Goal: Information Seeking & Learning: Check status

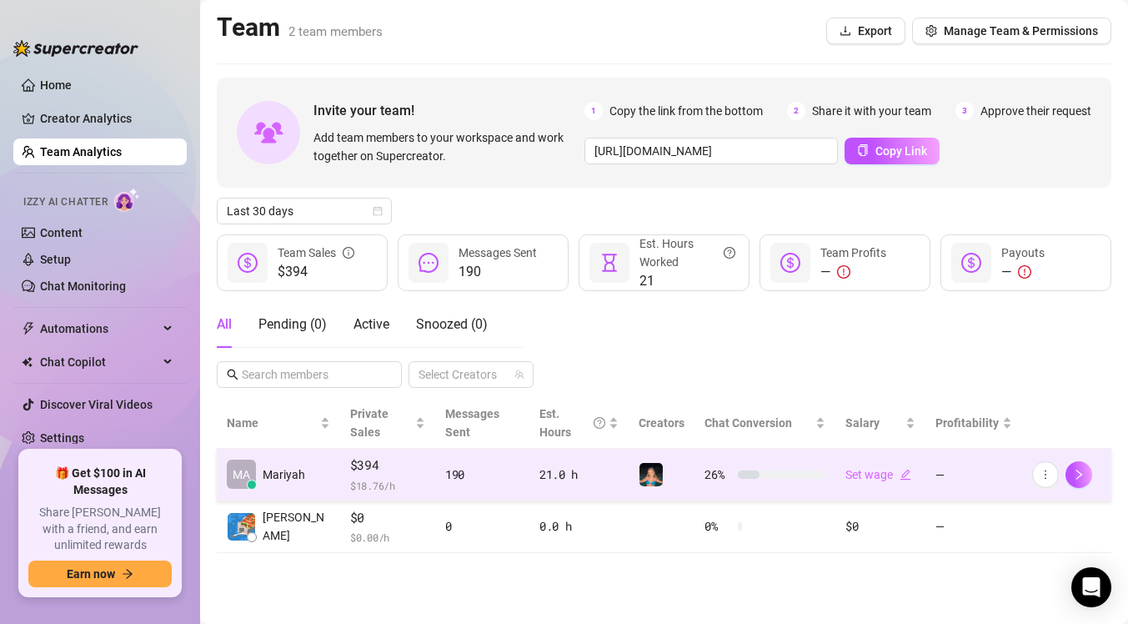
click at [486, 465] on div "190" at bounding box center [482, 474] width 74 height 18
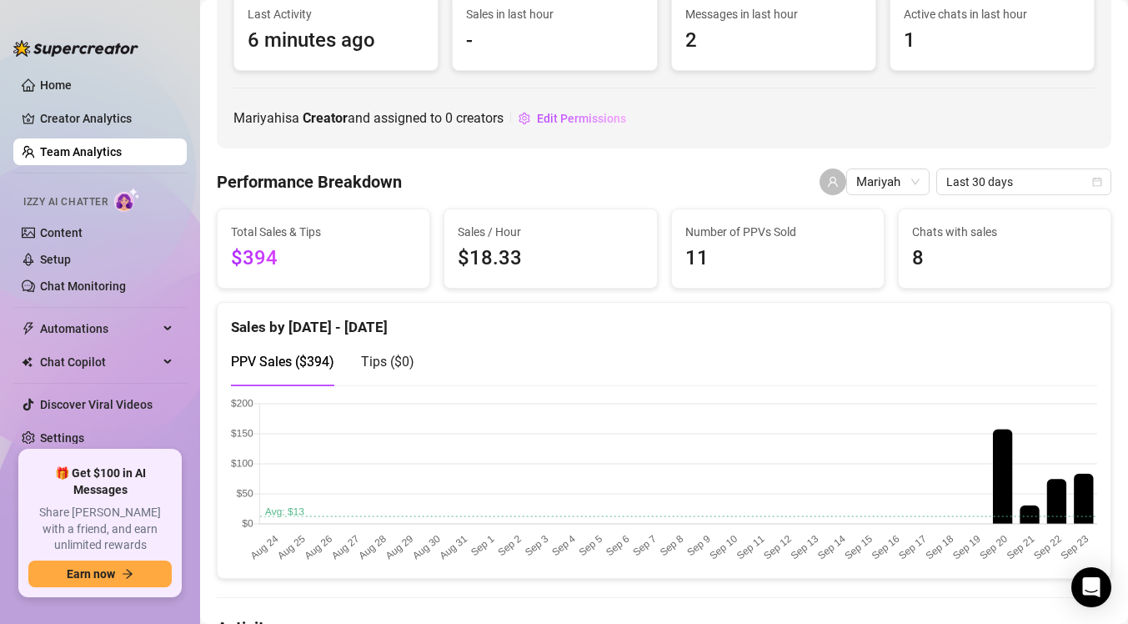
scroll to position [151, 0]
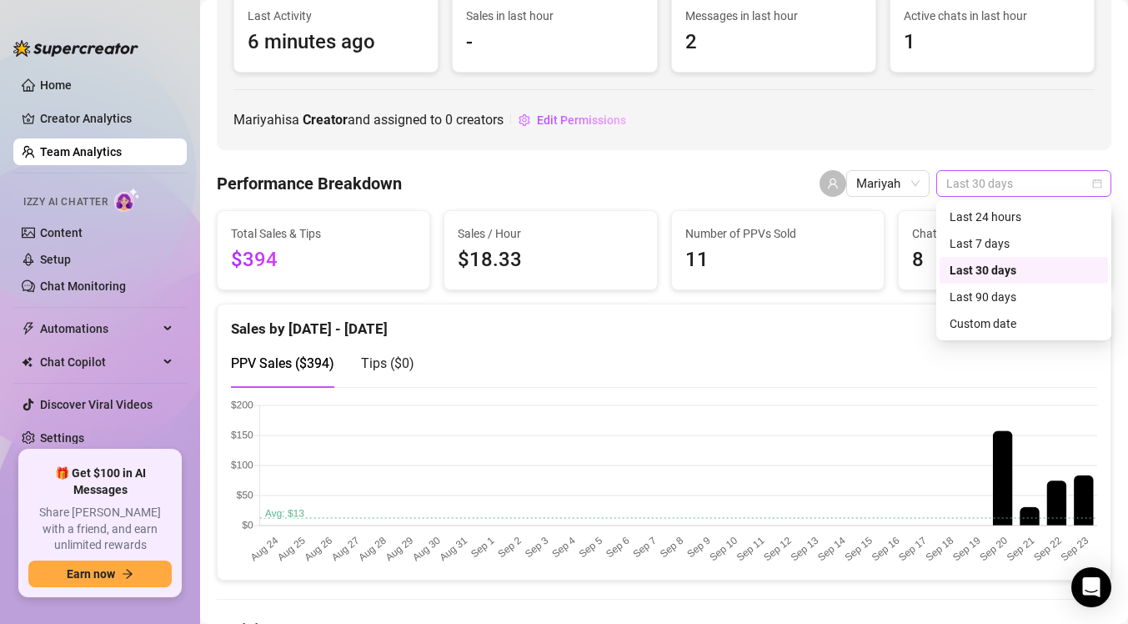
click at [973, 188] on span "Last 30 days" at bounding box center [1023, 183] width 155 height 25
click at [984, 221] on div "Last 24 hours" at bounding box center [1024, 217] width 148 height 18
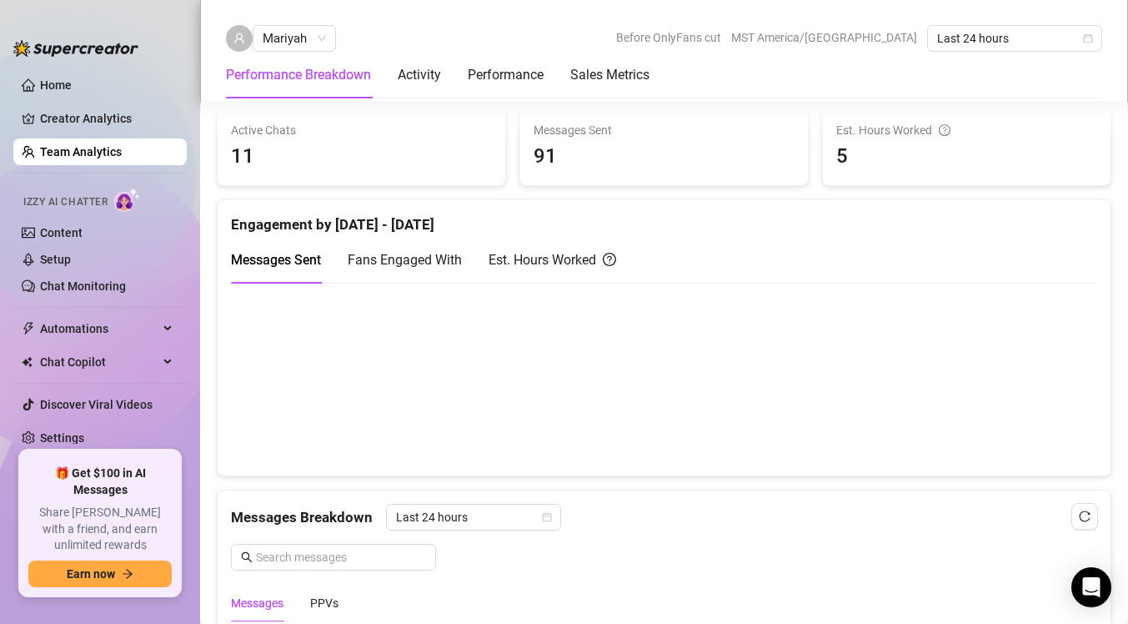
scroll to position [727, 0]
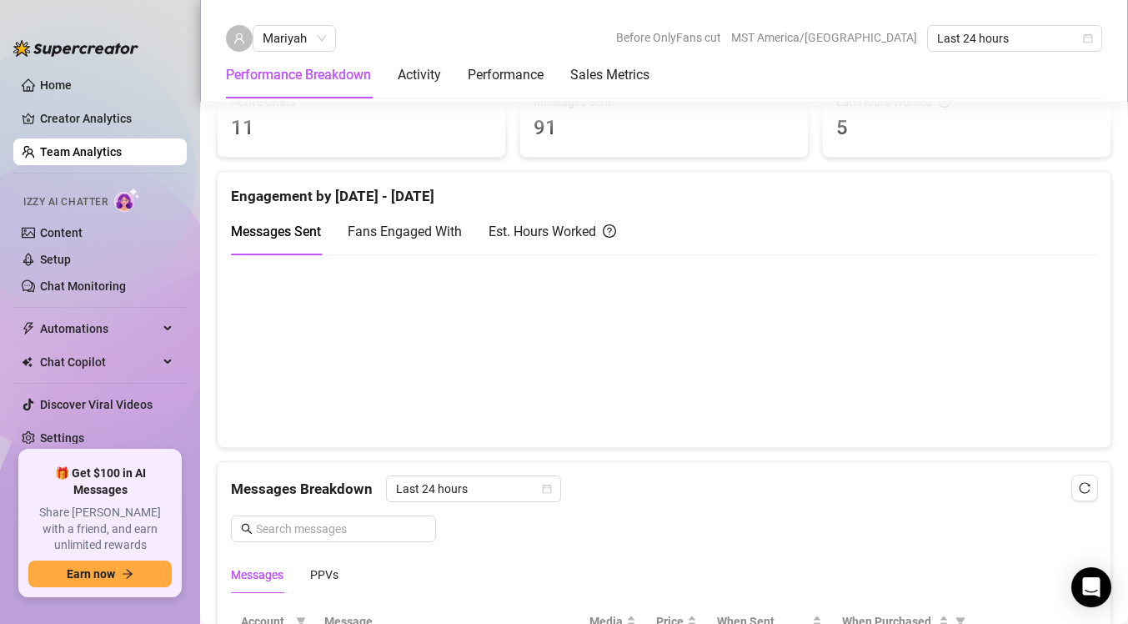
click at [892, 337] on canvas at bounding box center [664, 350] width 866 height 167
click at [888, 378] on canvas at bounding box center [664, 350] width 866 height 167
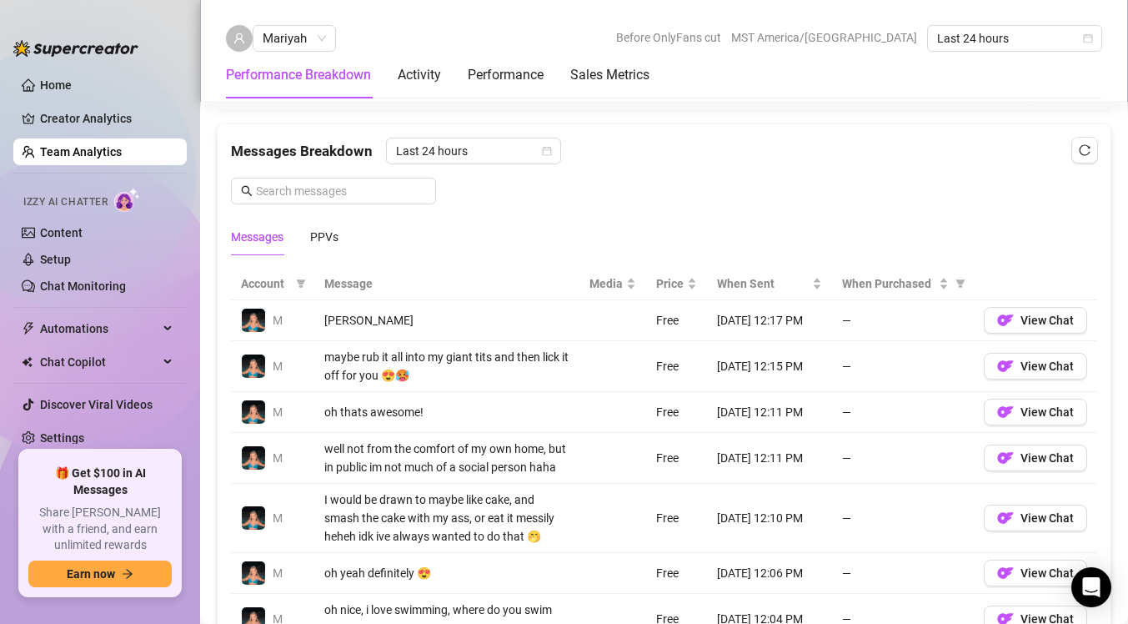
scroll to position [0, 0]
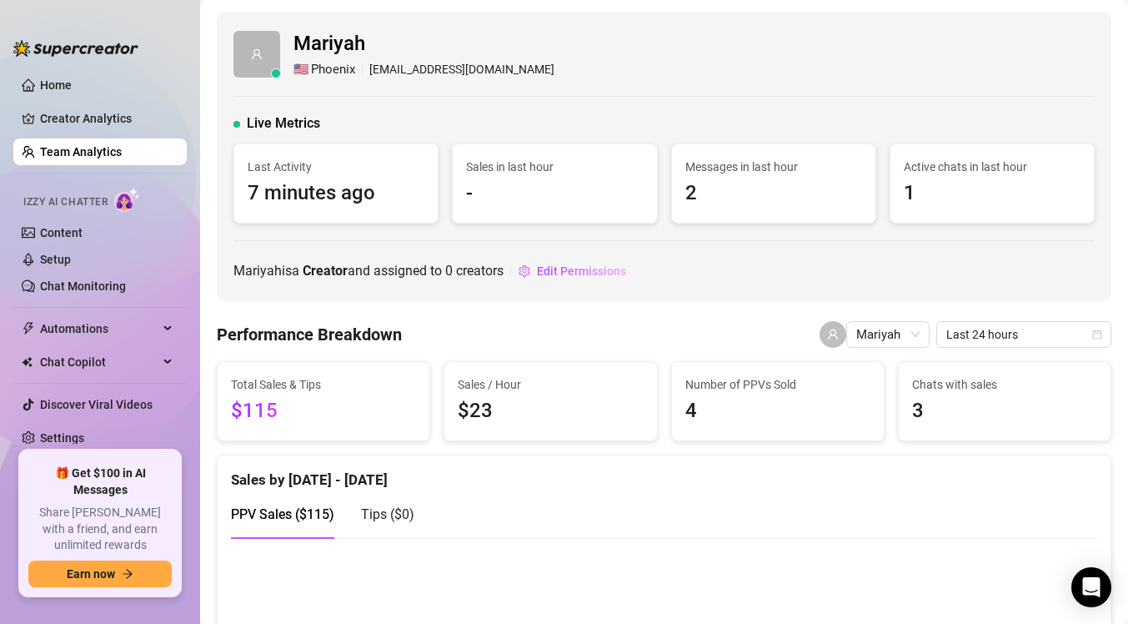
click at [526, 168] on span "Sales in last hour" at bounding box center [554, 167] width 177 height 18
click at [745, 166] on span "Messages in last hour" at bounding box center [773, 167] width 177 height 18
click at [964, 170] on span "Active chats in last hour" at bounding box center [992, 167] width 177 height 18
click at [122, 158] on link "Team Analytics" at bounding box center [81, 151] width 82 height 13
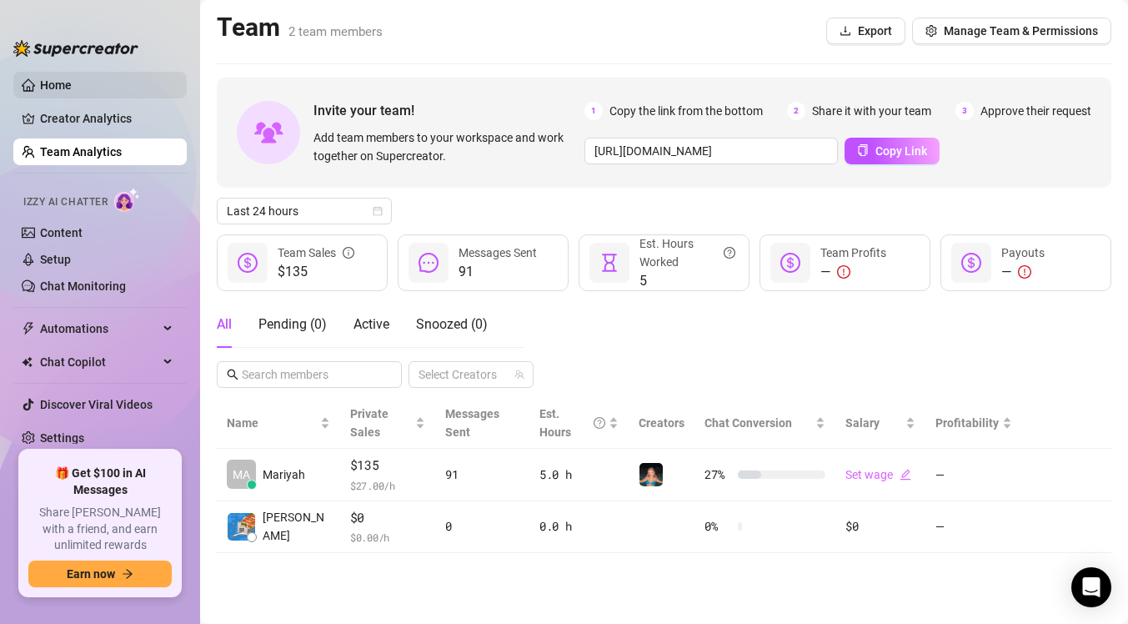
click at [72, 85] on link "Home" at bounding box center [56, 84] width 32 height 13
